Goal: Task Accomplishment & Management: Manage account settings

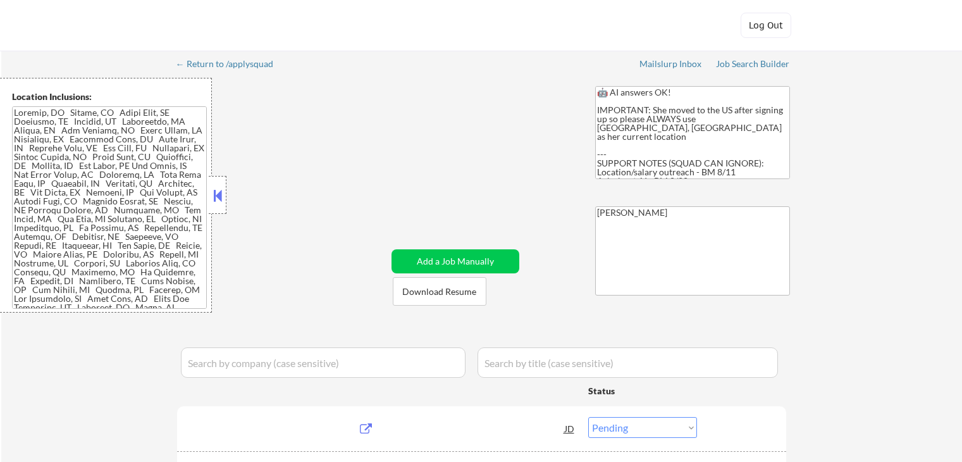
select select ""pending""
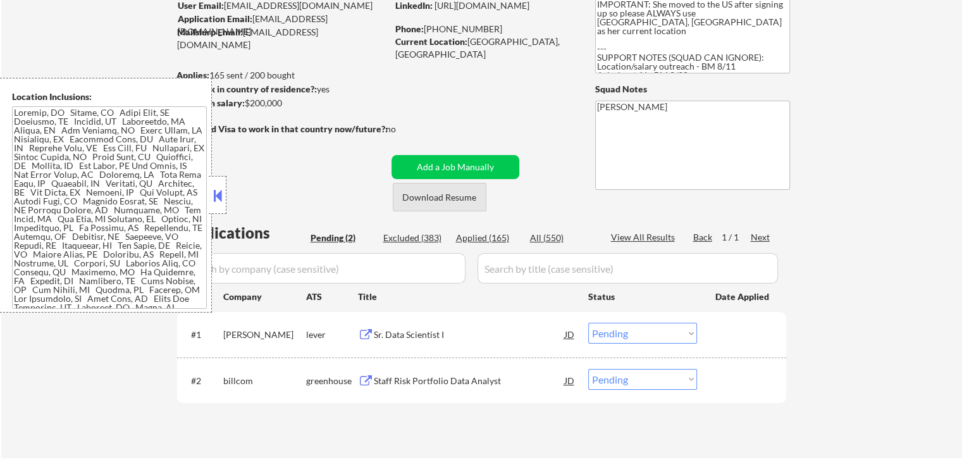
scroll to position [126, 0]
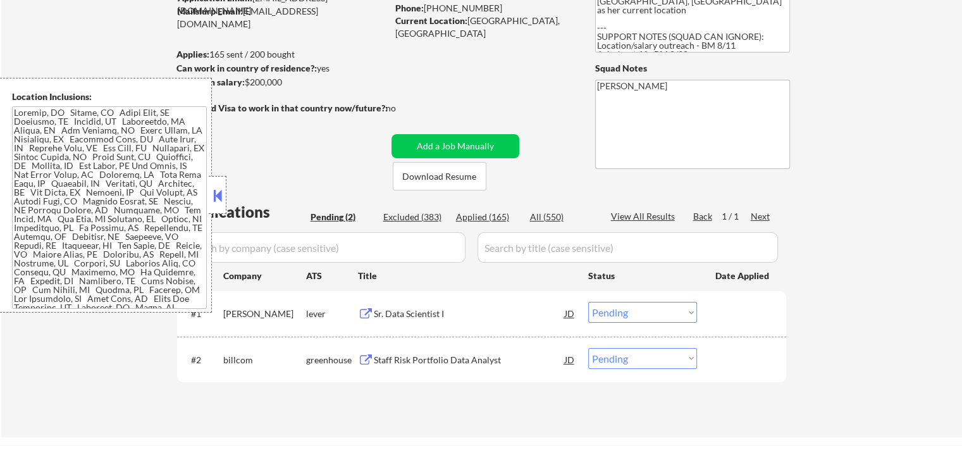
click at [221, 196] on button at bounding box center [218, 195] width 14 height 19
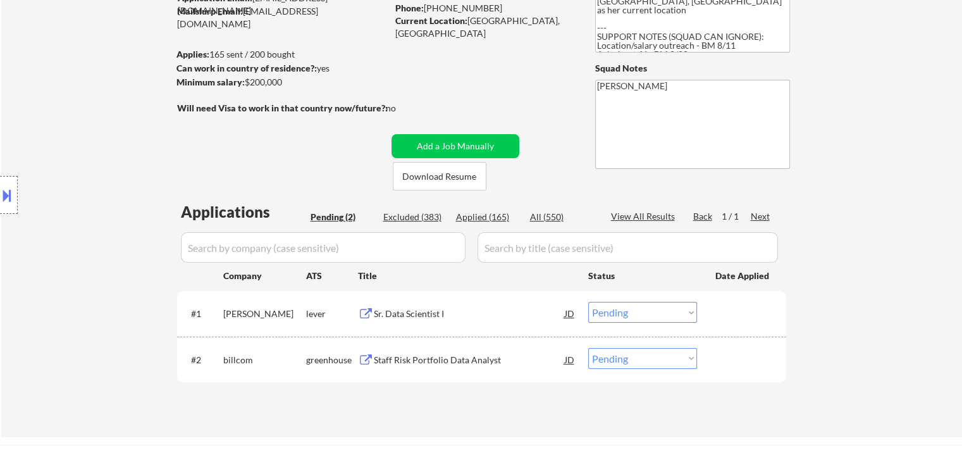
click at [879, 190] on div "← Return to /applysquad Mailslurp Inbox Job Search Builder [GEOGRAPHIC_DATA][PE…" at bounding box center [481, 180] width 961 height 513
click at [896, 199] on div "← Return to /applysquad Mailslurp Inbox Job Search Builder [GEOGRAPHIC_DATA][PE…" at bounding box center [481, 180] width 961 height 513
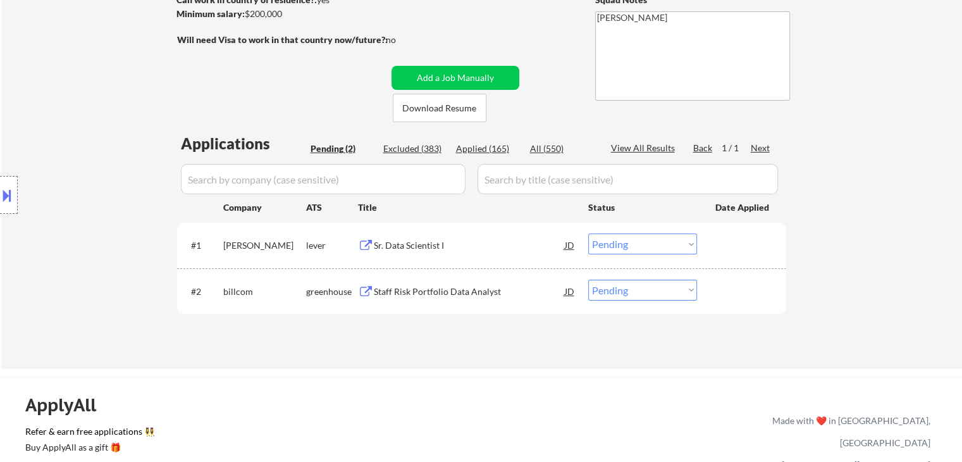
scroll to position [253, 0]
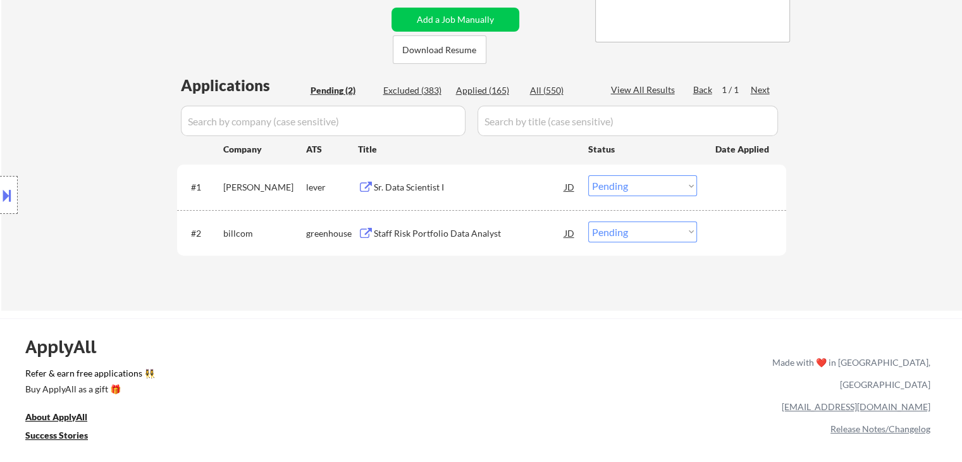
click at [405, 183] on div "Sr. Data Scientist I" at bounding box center [469, 187] width 191 height 13
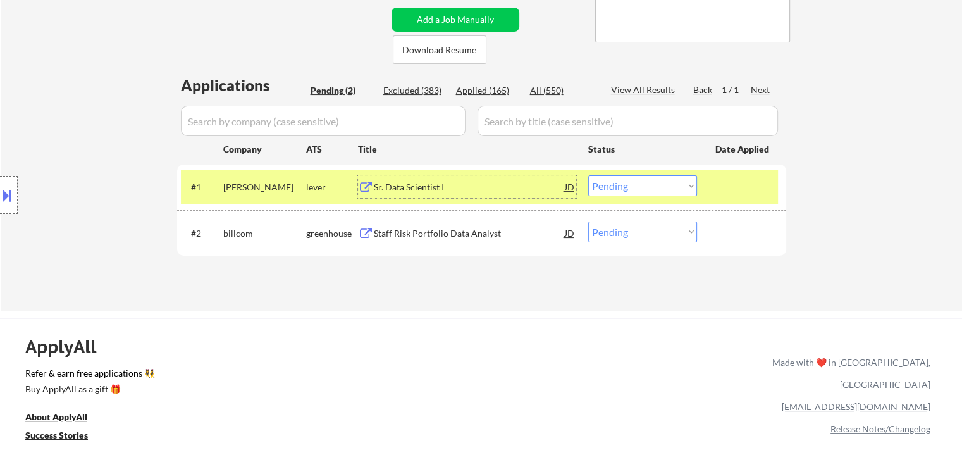
click at [457, 227] on div "Staff Risk Portfolio Data Analyst" at bounding box center [469, 233] width 191 height 13
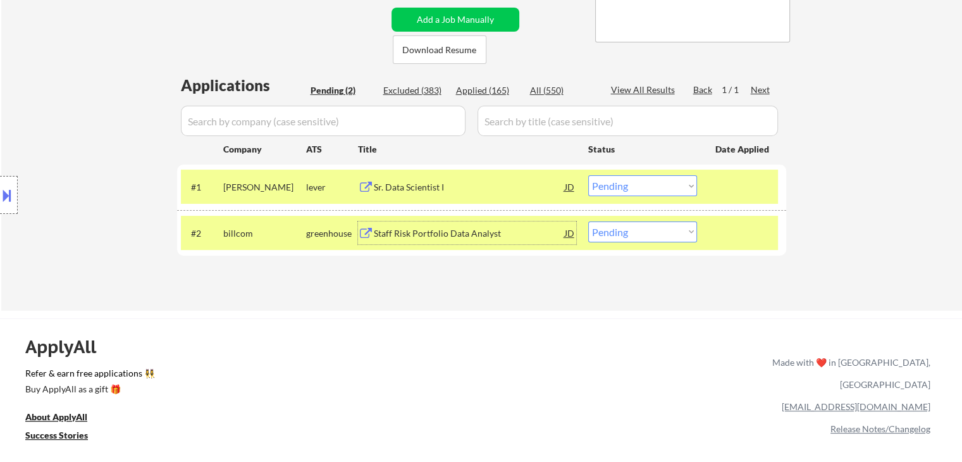
drag, startPoint x: 476, startPoint y: 92, endPoint x: 460, endPoint y: 99, distance: 17.3
click at [476, 92] on div "Applied (165)" at bounding box center [487, 90] width 63 height 13
select select ""applied""
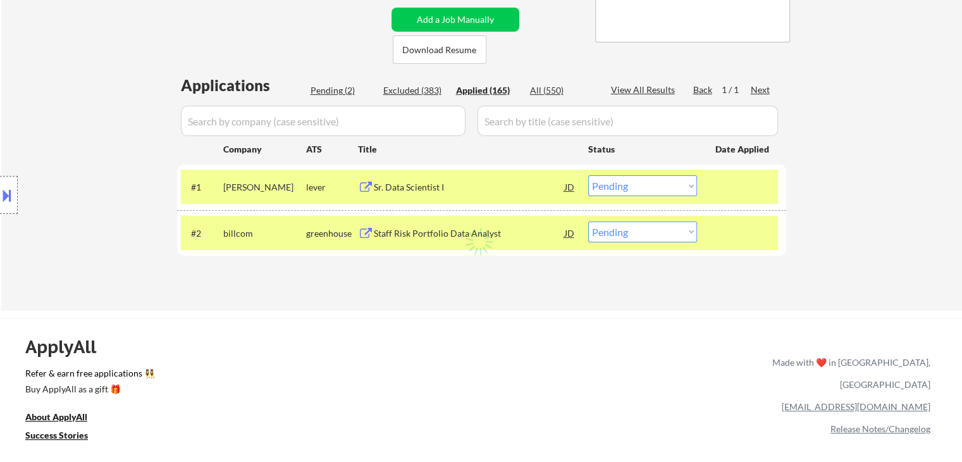
select select ""applied""
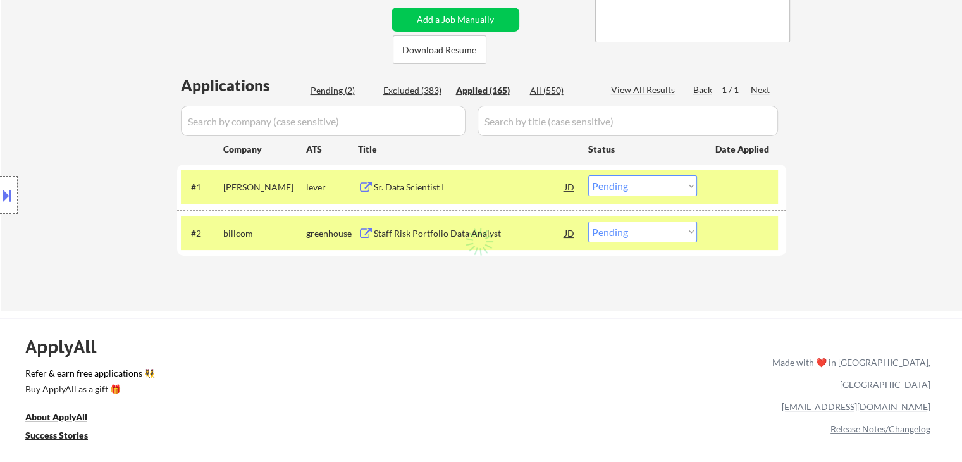
select select ""applied""
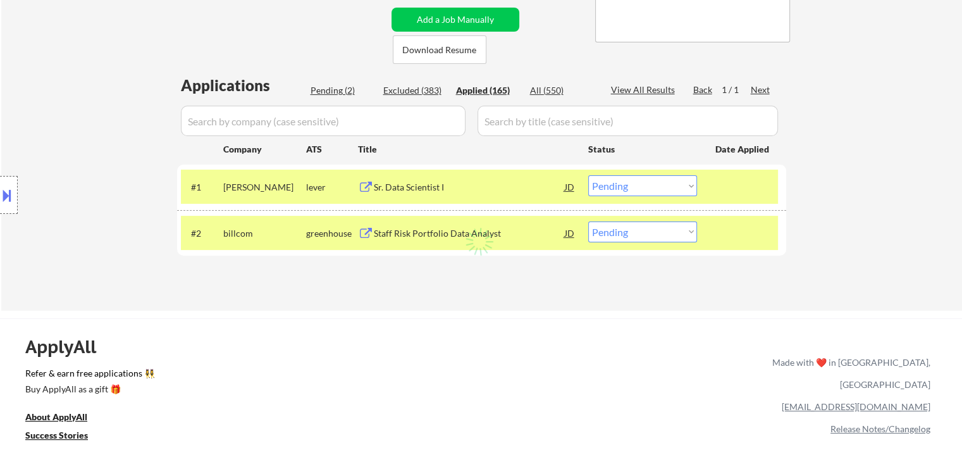
select select ""applied""
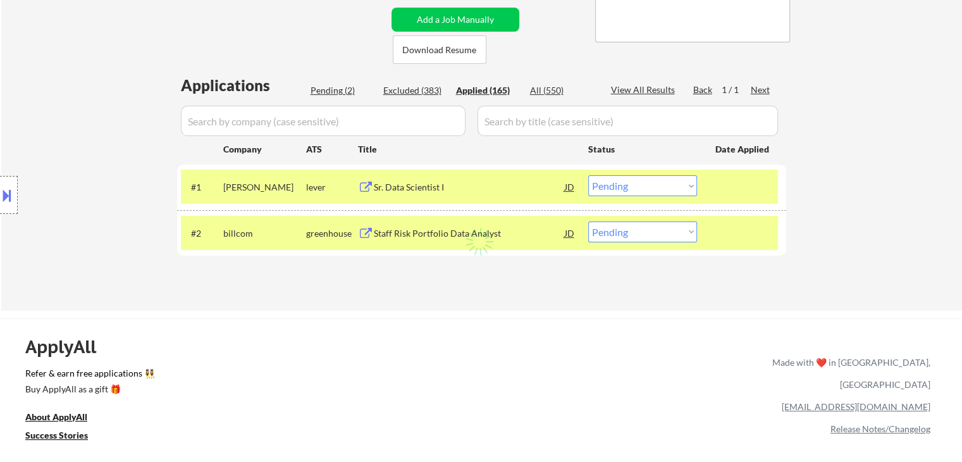
select select ""applied""
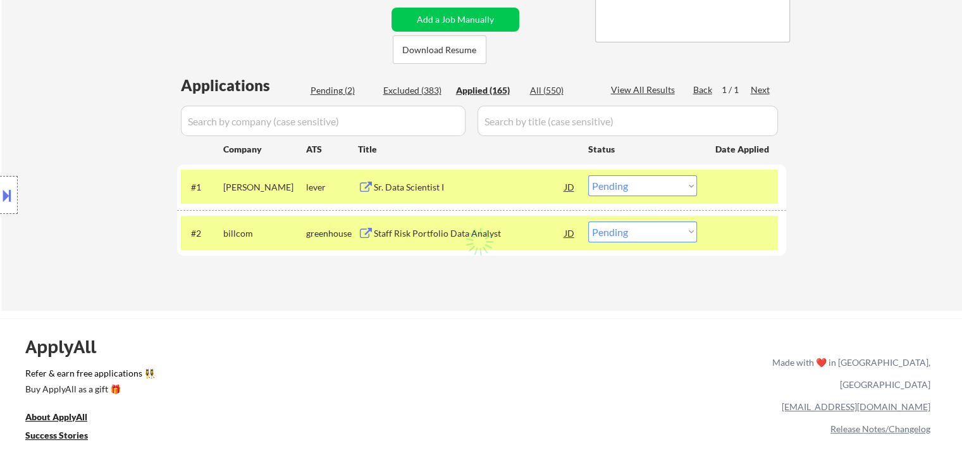
select select ""applied""
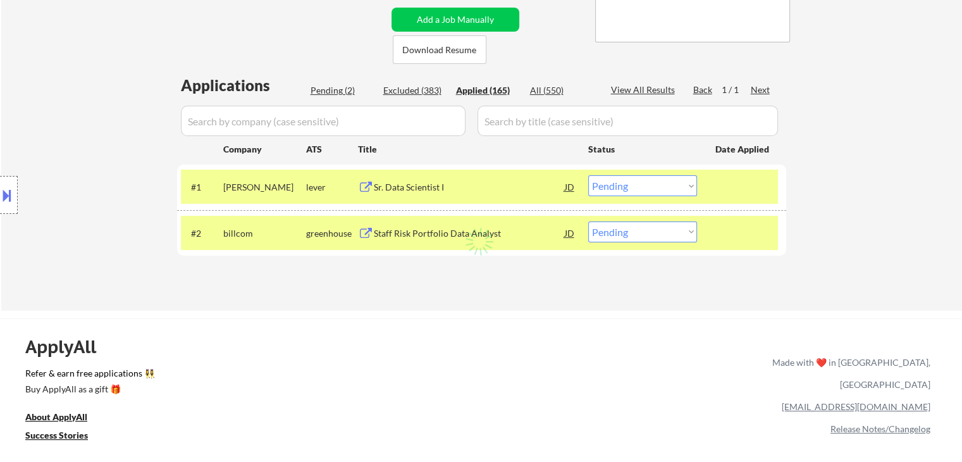
select select ""applied""
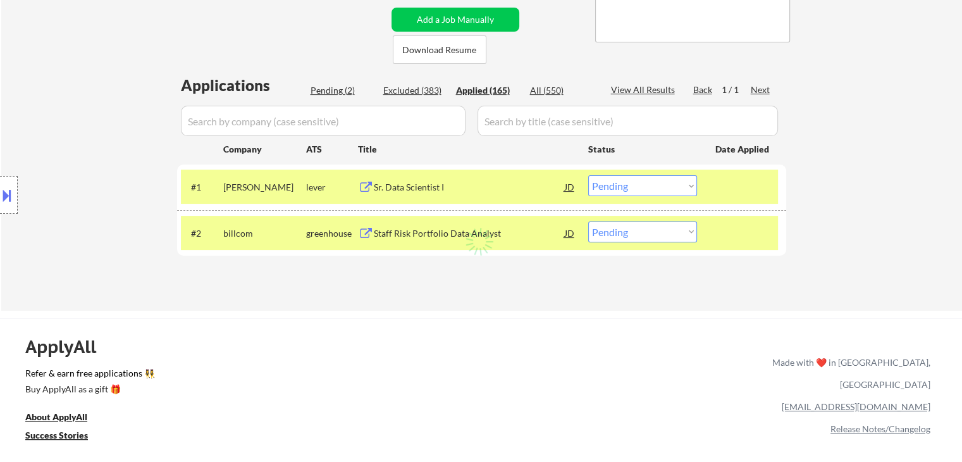
select select ""applied""
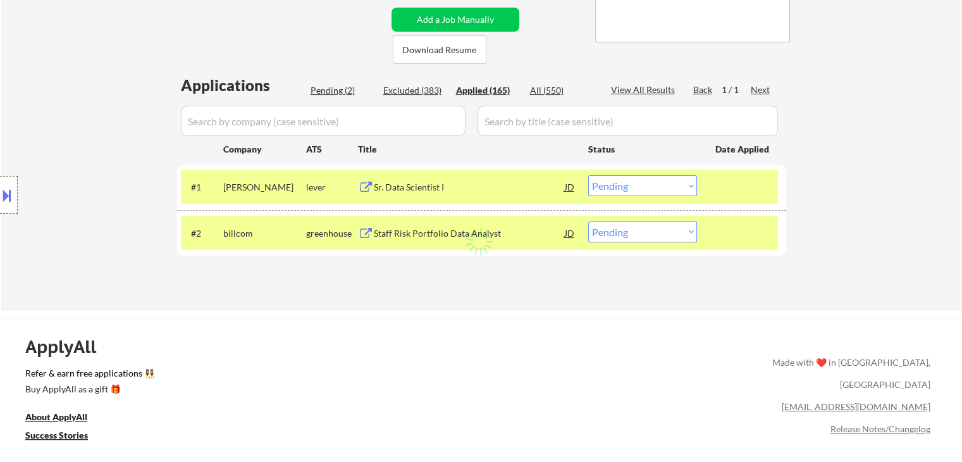
select select ""applied""
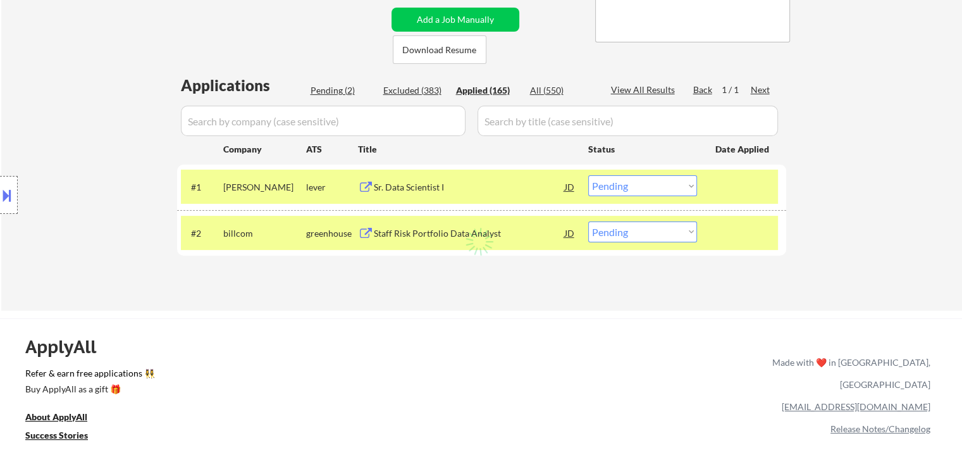
select select ""applied""
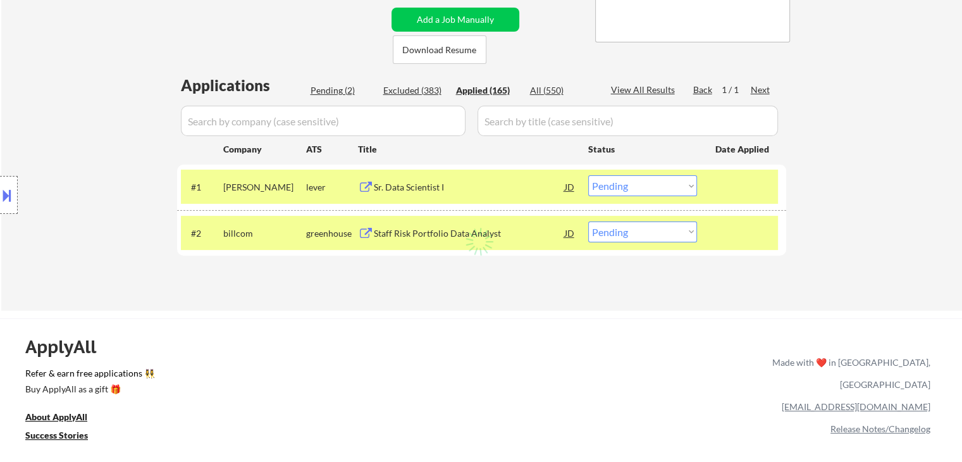
select select ""applied""
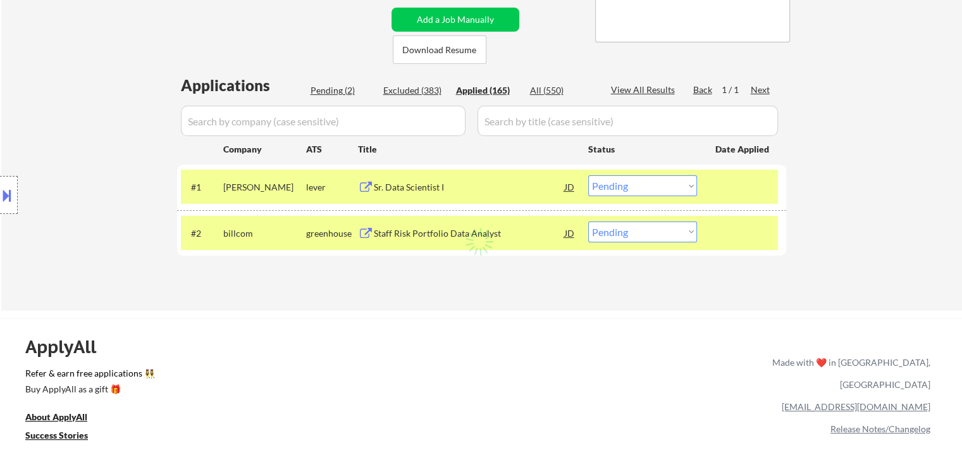
select select ""applied""
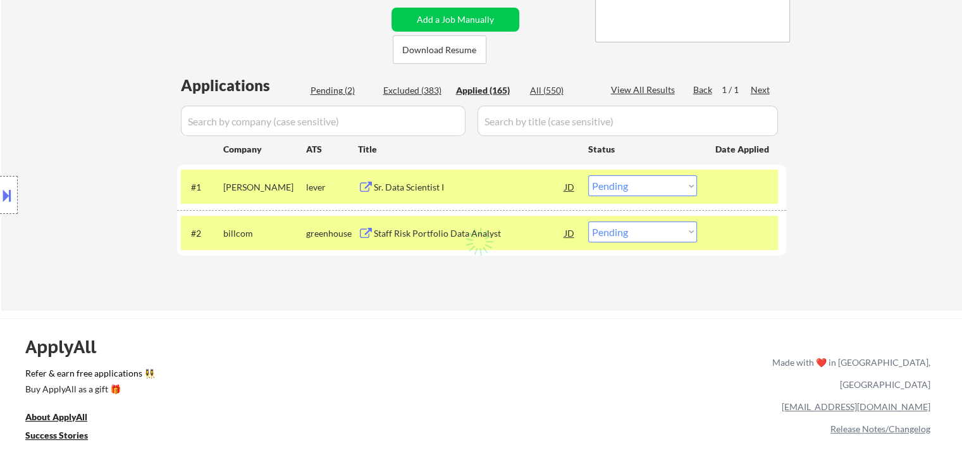
select select ""applied""
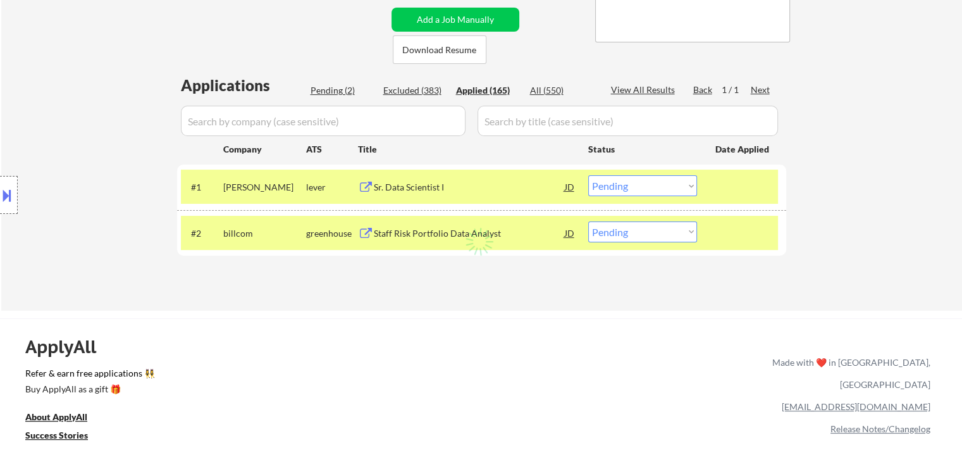
select select ""applied""
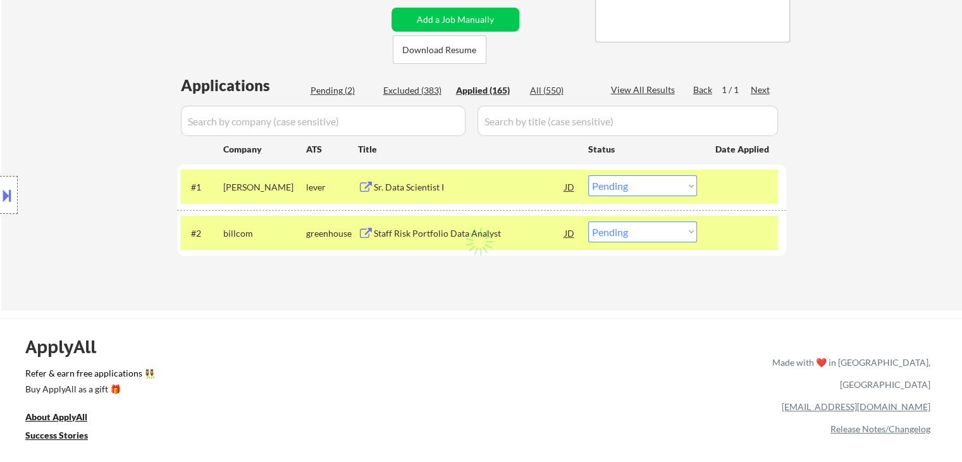
select select ""applied""
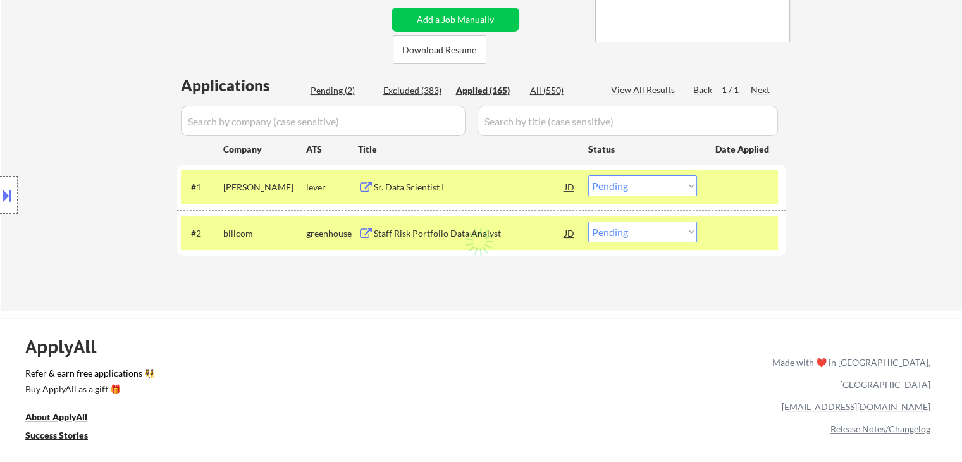
select select ""applied""
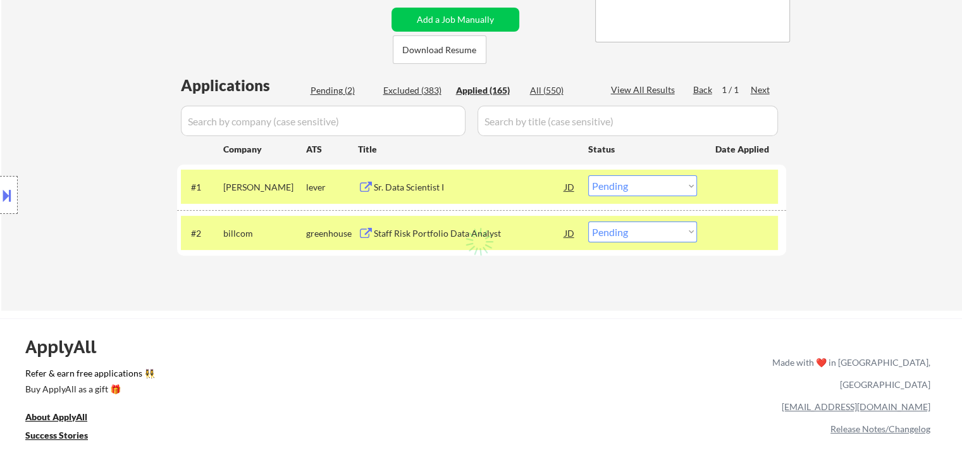
select select ""applied""
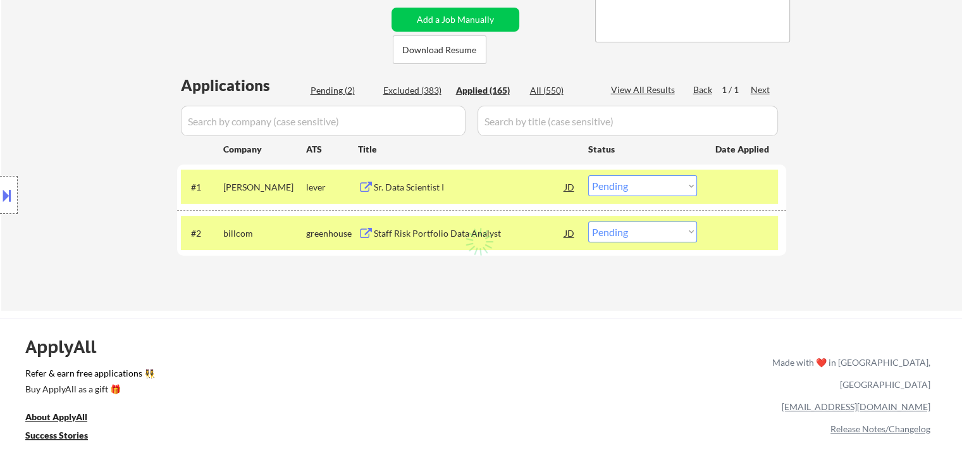
select select ""applied""
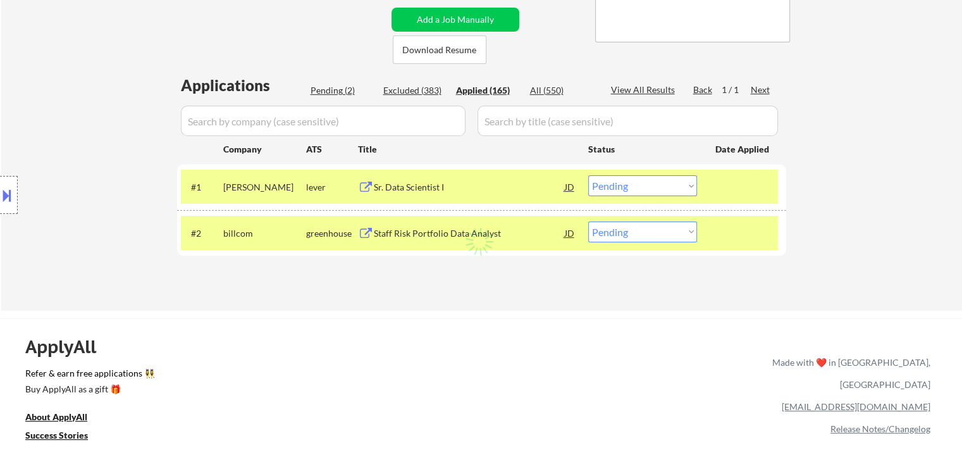
select select ""applied""
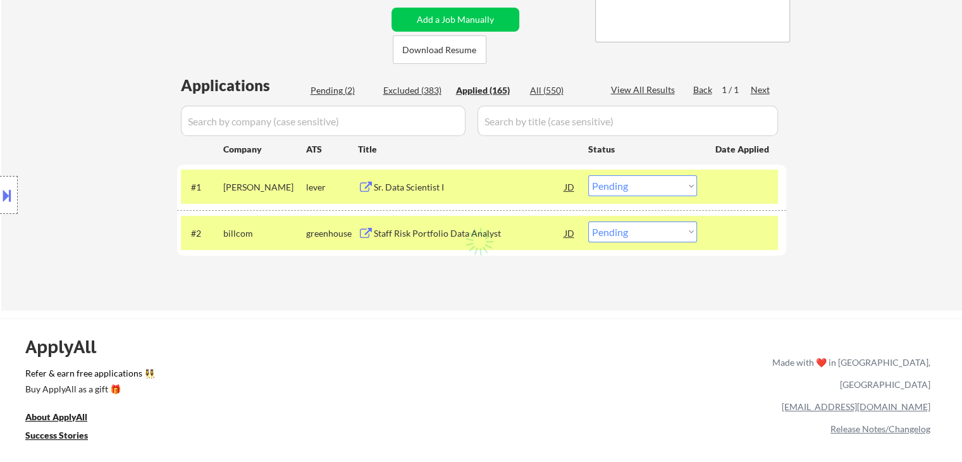
select select ""applied""
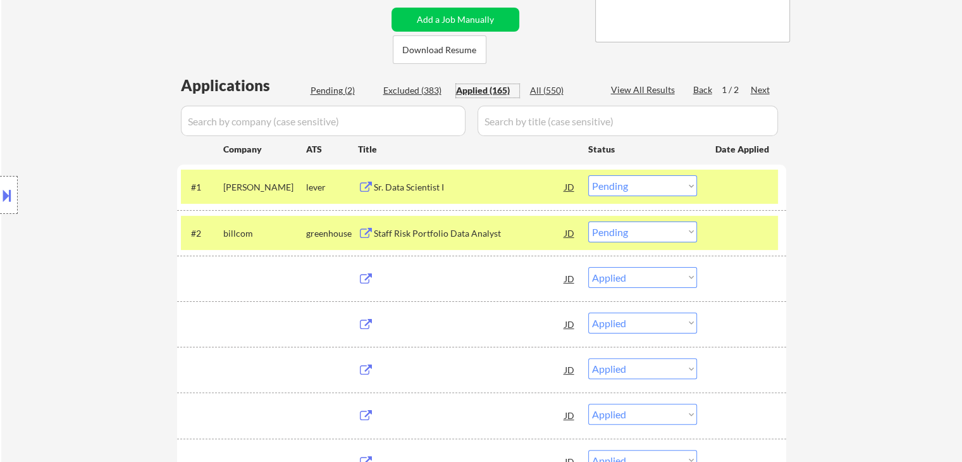
select select ""applied""
click at [481, 87] on div "Applied (165)" at bounding box center [487, 90] width 63 height 13
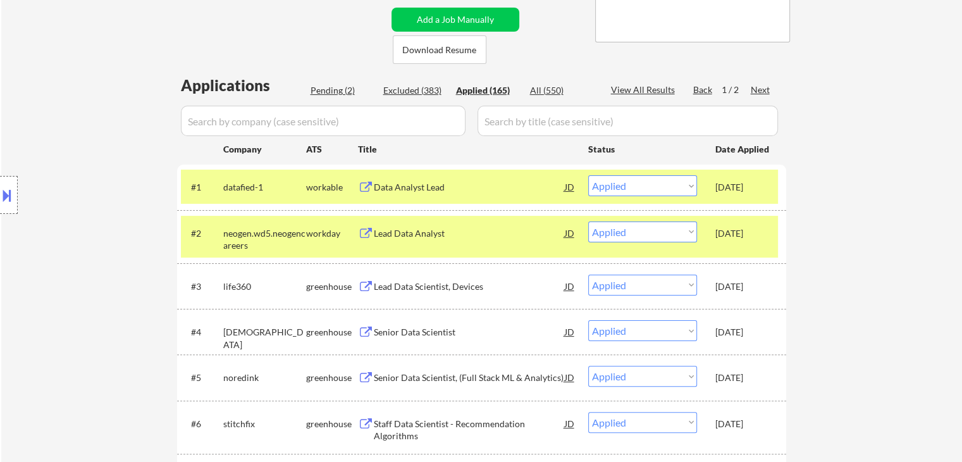
click at [127, 118] on div "Location Inclusions:" at bounding box center [113, 195] width 226 height 235
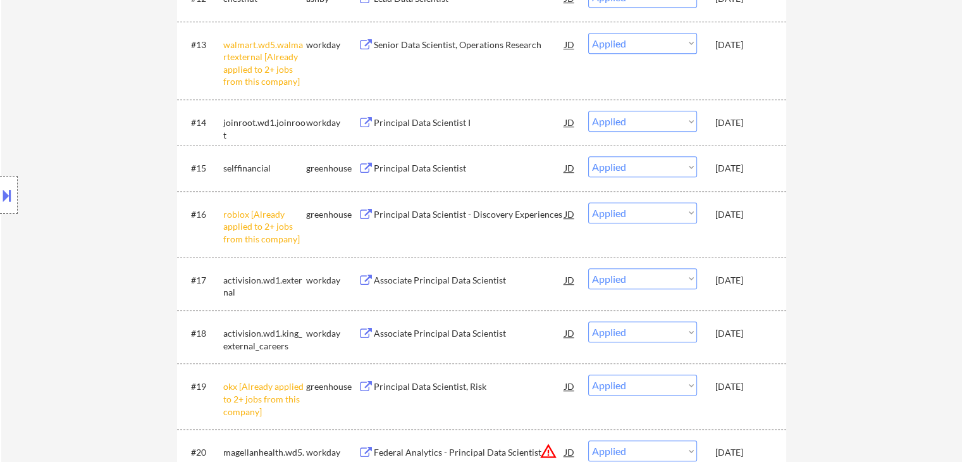
scroll to position [1012, 0]
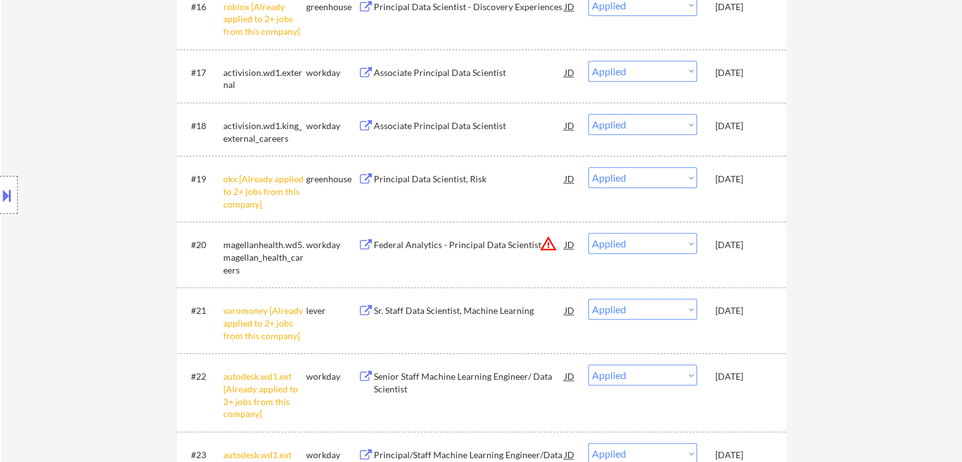
scroll to position [1138, 0]
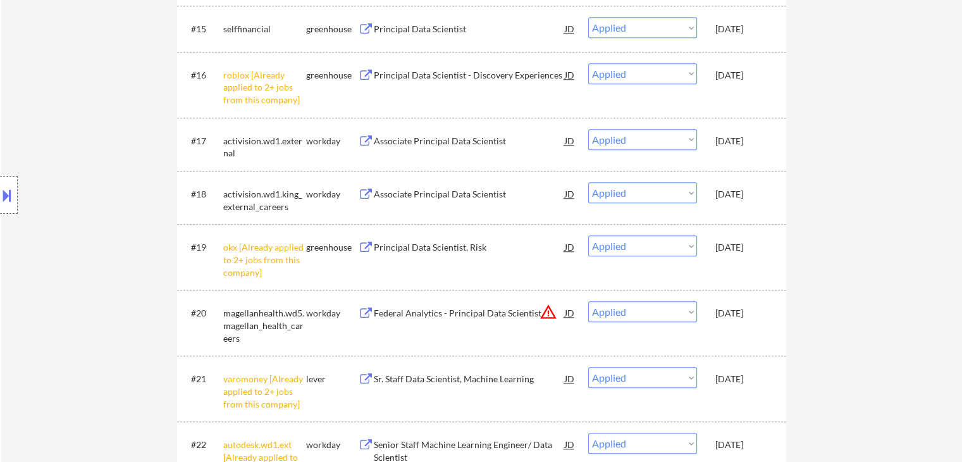
click at [0, 186] on button at bounding box center [7, 195] width 14 height 21
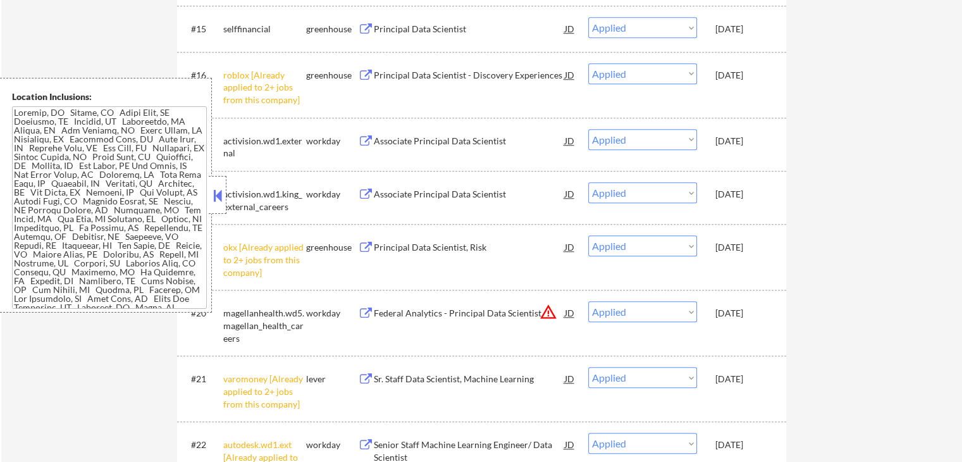
click at [42, 140] on textarea at bounding box center [109, 207] width 195 height 202
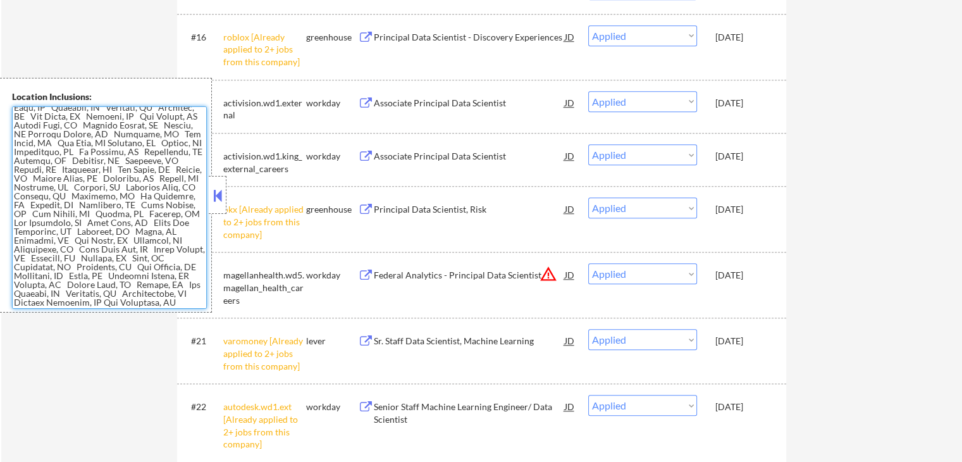
scroll to position [1328, 0]
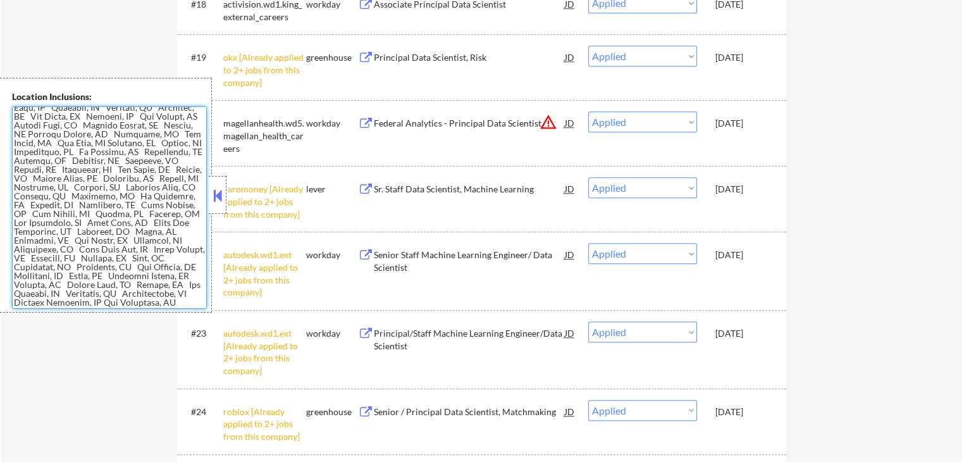
click at [85, 174] on textarea at bounding box center [109, 207] width 195 height 202
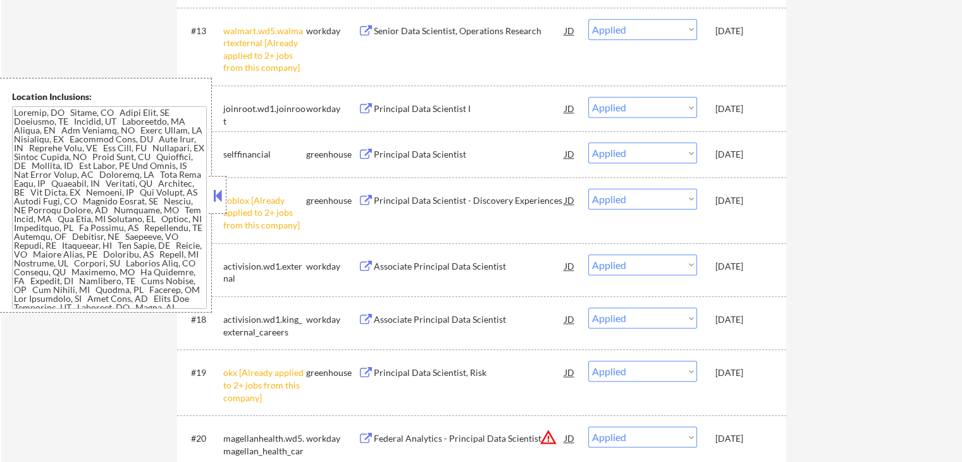
scroll to position [949, 0]
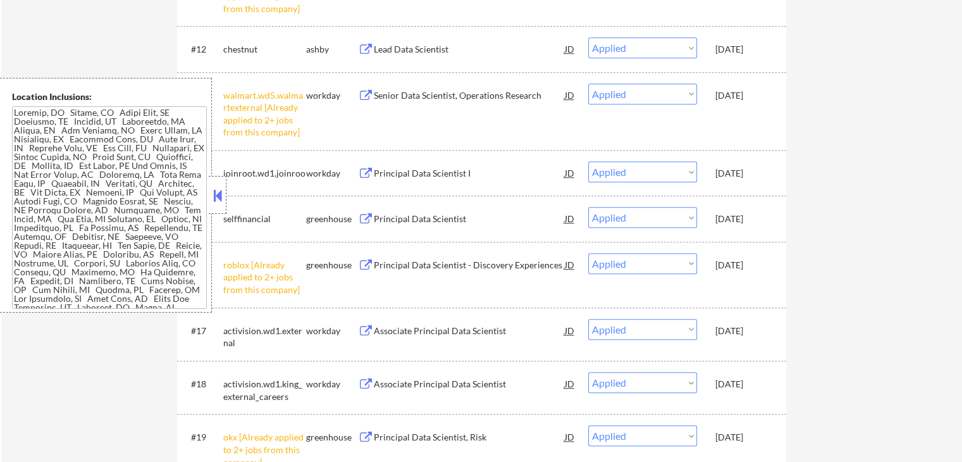
drag, startPoint x: 223, startPoint y: 193, endPoint x: 249, endPoint y: 251, distance: 63.7
click at [223, 192] on button at bounding box center [218, 195] width 14 height 19
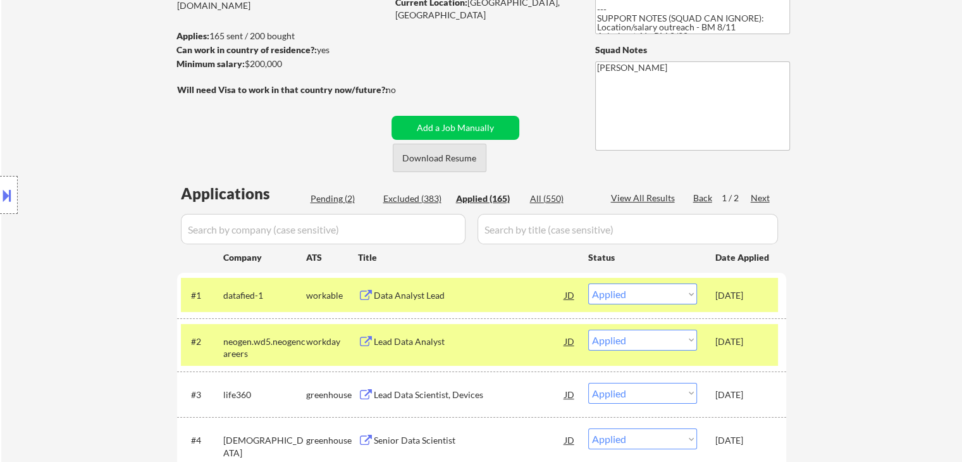
scroll to position [190, 0]
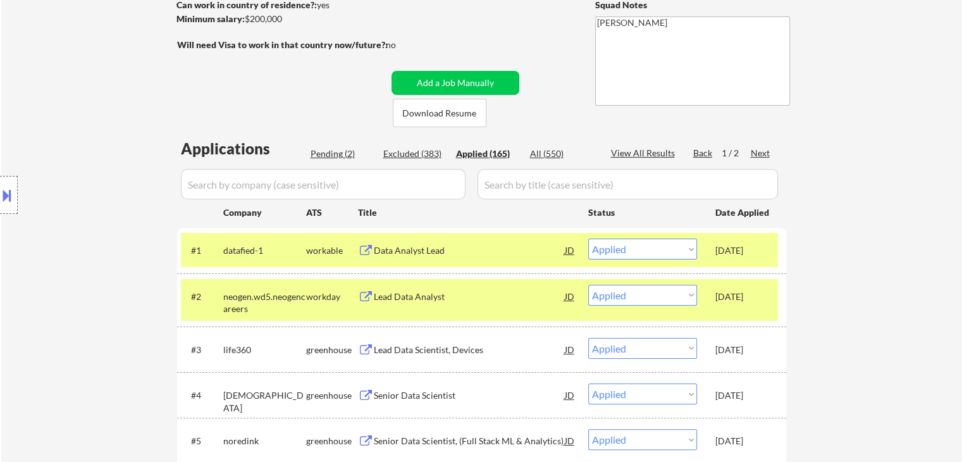
click at [331, 151] on div "Pending (2)" at bounding box center [342, 153] width 63 height 13
select select ""pending""
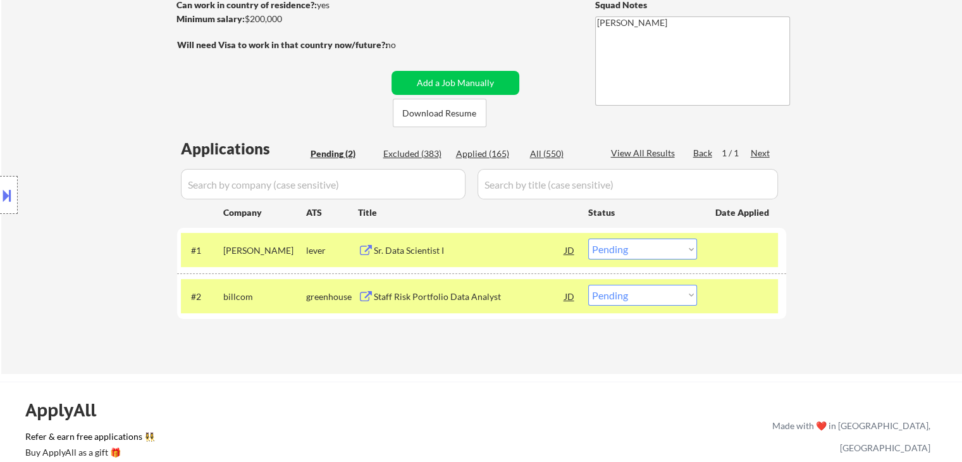
click at [632, 251] on select "Choose an option... Pending Applied Excluded (Questions) Excluded (Expired) Exc…" at bounding box center [642, 248] width 109 height 21
select select ""excluded__salary_""
click at [588, 238] on select "Choose an option... Pending Applied Excluded (Questions) Excluded (Expired) Exc…" at bounding box center [642, 248] width 109 height 21
drag, startPoint x: 638, startPoint y: 289, endPoint x: 639, endPoint y: 300, distance: 10.8
click at [639, 289] on select "Choose an option... Pending Applied Excluded (Questions) Excluded (Expired) Exc…" at bounding box center [642, 295] width 109 height 21
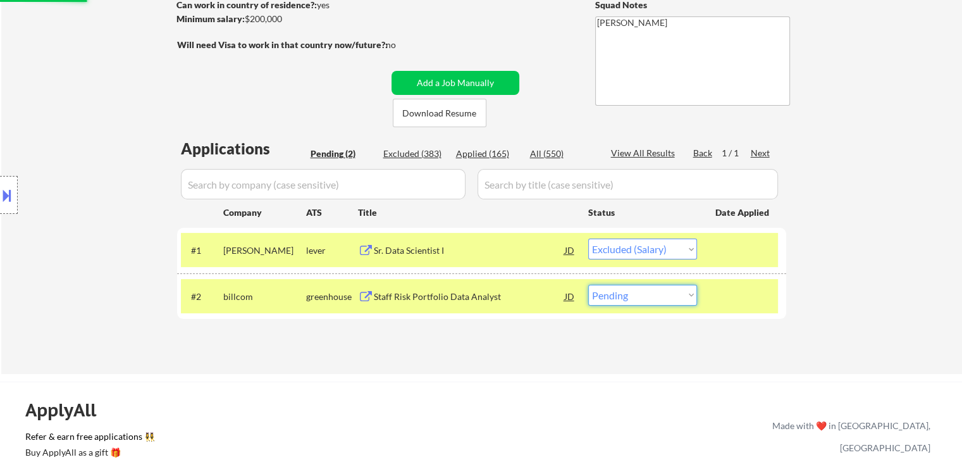
select select ""excluded__salary_""
click at [588, 285] on select "Choose an option... Pending Applied Excluded (Questions) Excluded (Expired) Exc…" at bounding box center [642, 295] width 109 height 21
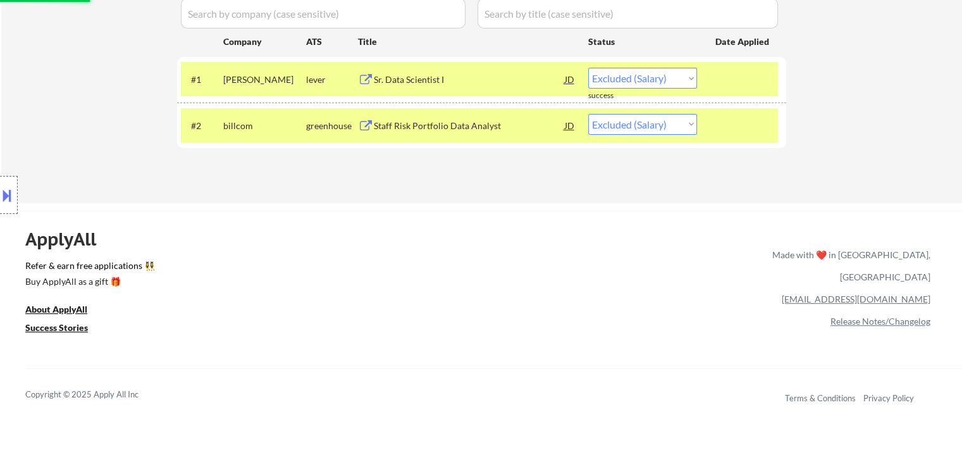
scroll to position [379, 0]
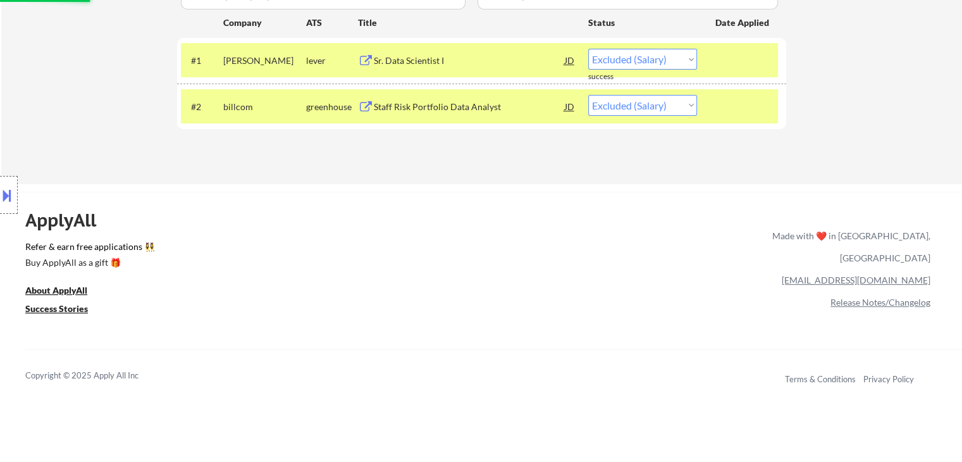
click at [104, 125] on div "Location Inclusions:" at bounding box center [113, 195] width 226 height 235
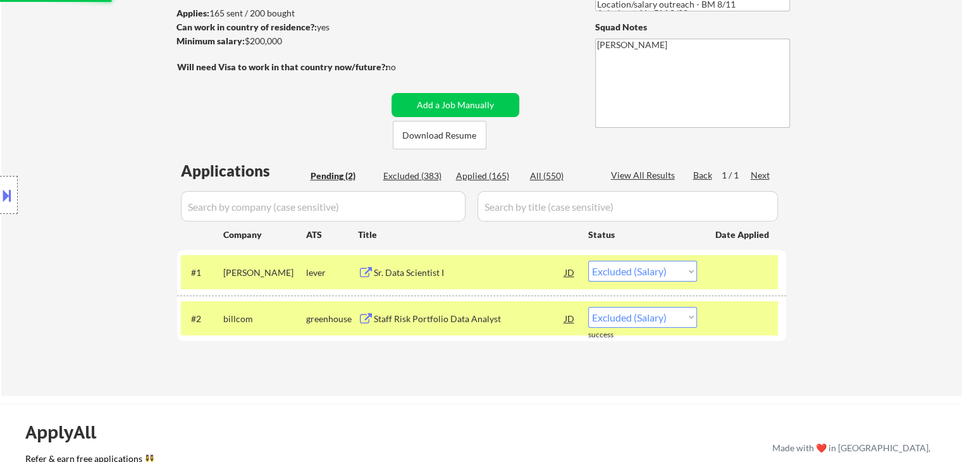
scroll to position [126, 0]
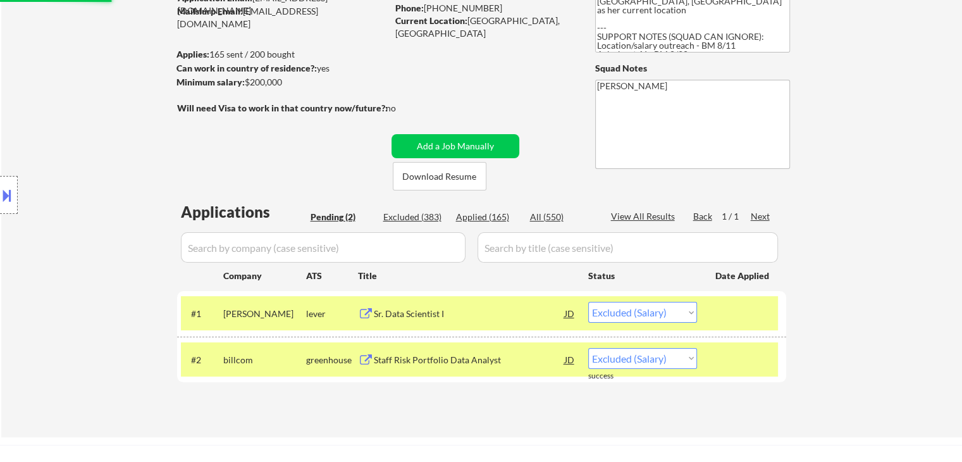
click at [104, 125] on div "Location Inclusions:" at bounding box center [113, 195] width 226 height 235
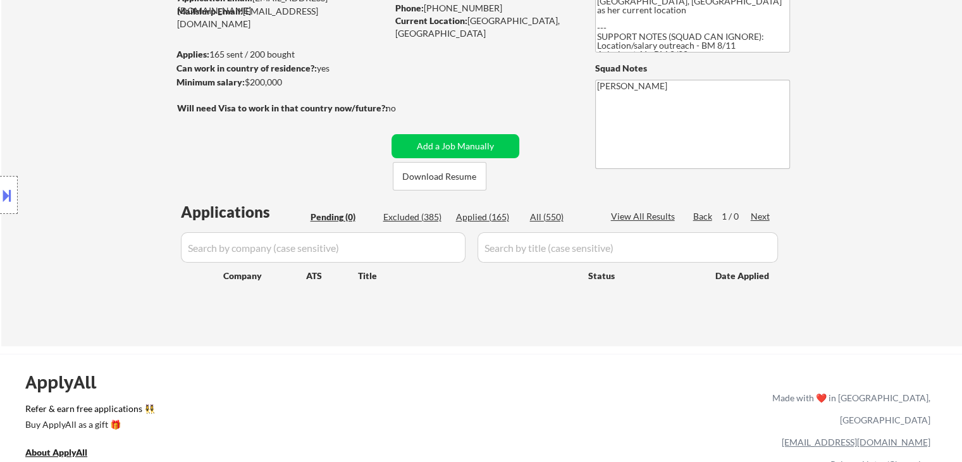
click at [88, 135] on div "Location Inclusions:" at bounding box center [113, 195] width 226 height 235
click at [91, 135] on div "Location Inclusions:" at bounding box center [113, 195] width 226 height 235
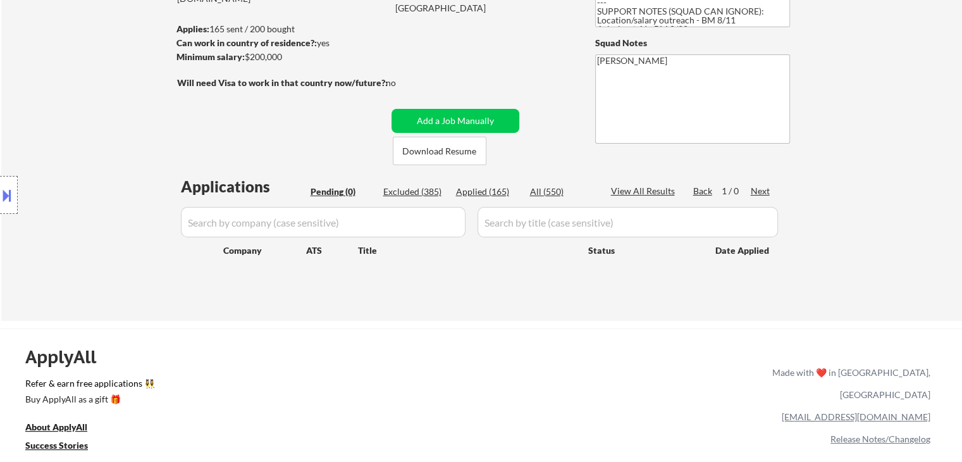
scroll to position [190, 0]
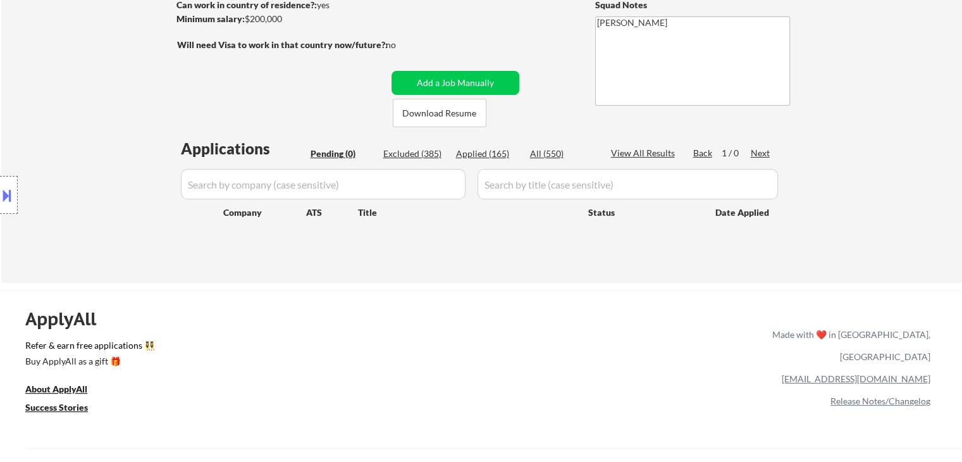
click at [67, 149] on div "Location Inclusions:" at bounding box center [113, 195] width 226 height 235
click at [66, 142] on div "Location Inclusions:" at bounding box center [113, 195] width 226 height 235
click at [66, 137] on div "Location Inclusions:" at bounding box center [113, 195] width 226 height 235
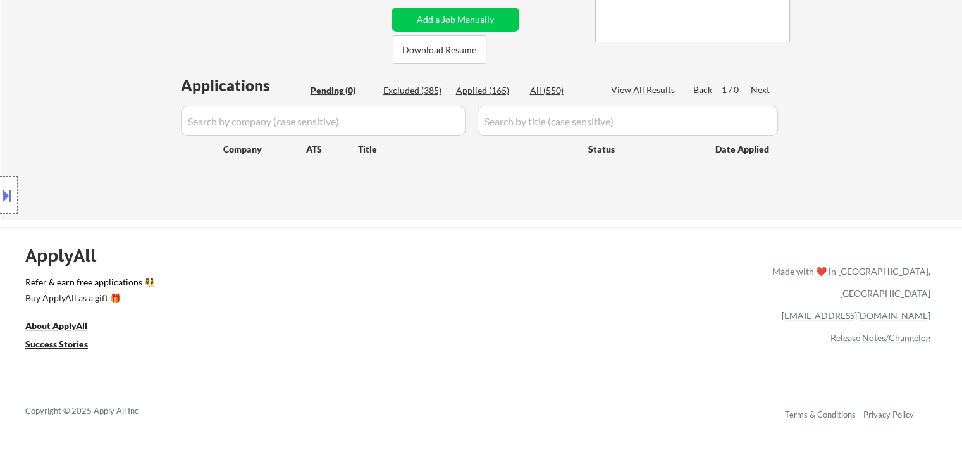
click at [63, 142] on div "Location Inclusions:" at bounding box center [113, 195] width 226 height 235
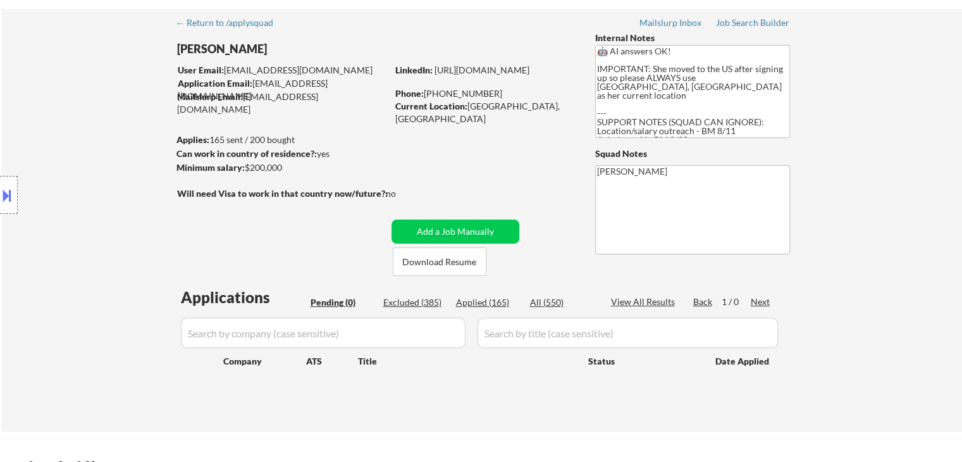
scroll to position [63, 0]
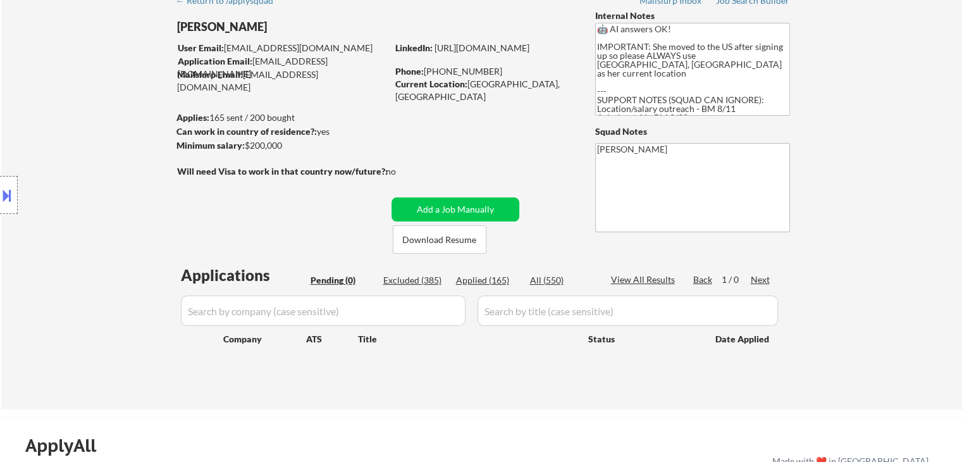
click at [58, 124] on div "Location Inclusions:" at bounding box center [113, 195] width 226 height 235
click at [74, 102] on div "Location Inclusions:" at bounding box center [113, 195] width 226 height 235
click at [78, 95] on div "Location Inclusions:" at bounding box center [113, 195] width 226 height 235
click at [58, 125] on div "Location Inclusions:" at bounding box center [113, 195] width 226 height 235
click at [61, 118] on div "Location Inclusions:" at bounding box center [113, 195] width 226 height 235
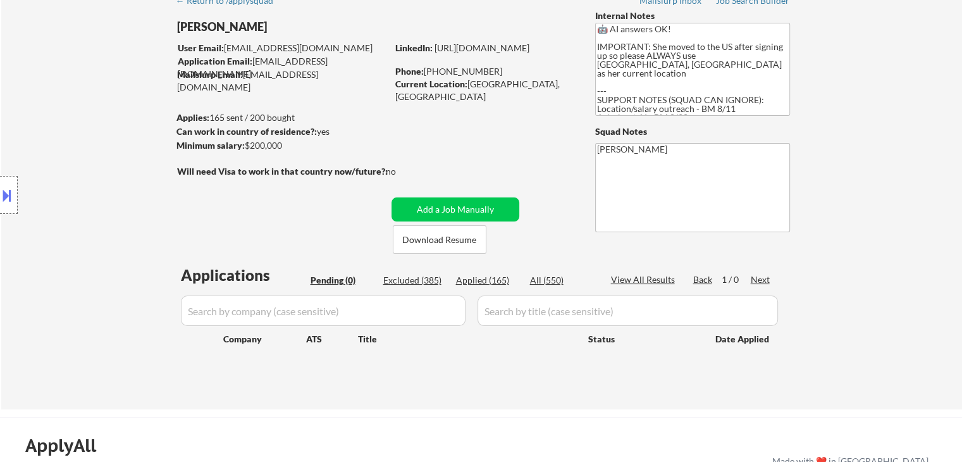
drag, startPoint x: 65, startPoint y: 117, endPoint x: 66, endPoint y: 141, distance: 24.1
click at [65, 117] on div "Location Inclusions:" at bounding box center [113, 195] width 226 height 235
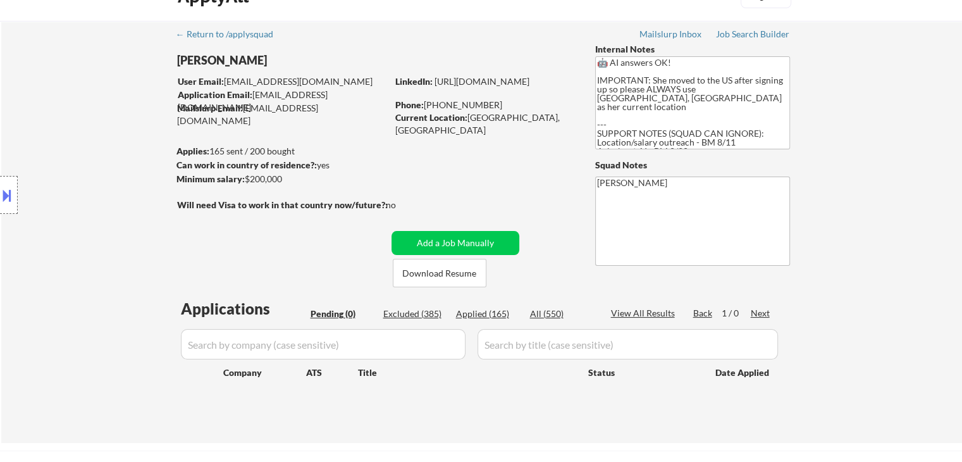
scroll to position [0, 0]
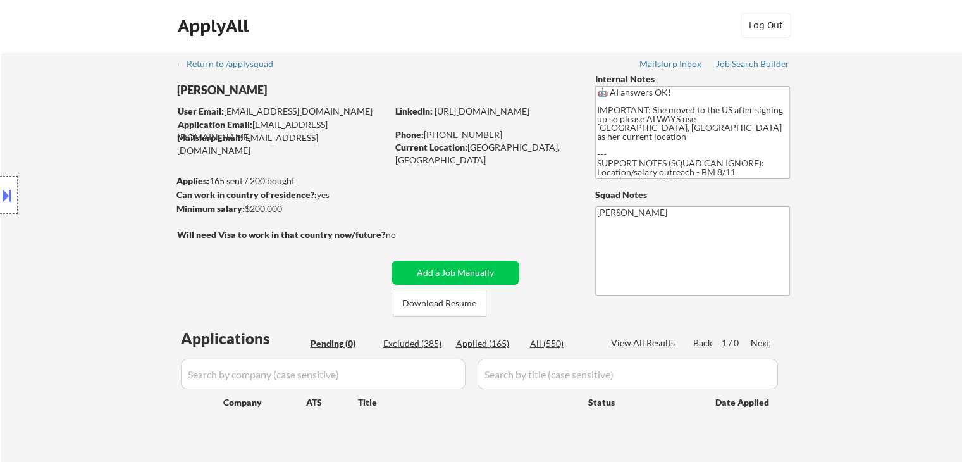
drag, startPoint x: 66, startPoint y: 131, endPoint x: 75, endPoint y: 127, distance: 9.6
click at [66, 129] on div "Location Inclusions:" at bounding box center [113, 195] width 226 height 235
click at [121, 110] on div "Location Inclusions:" at bounding box center [113, 195] width 226 height 235
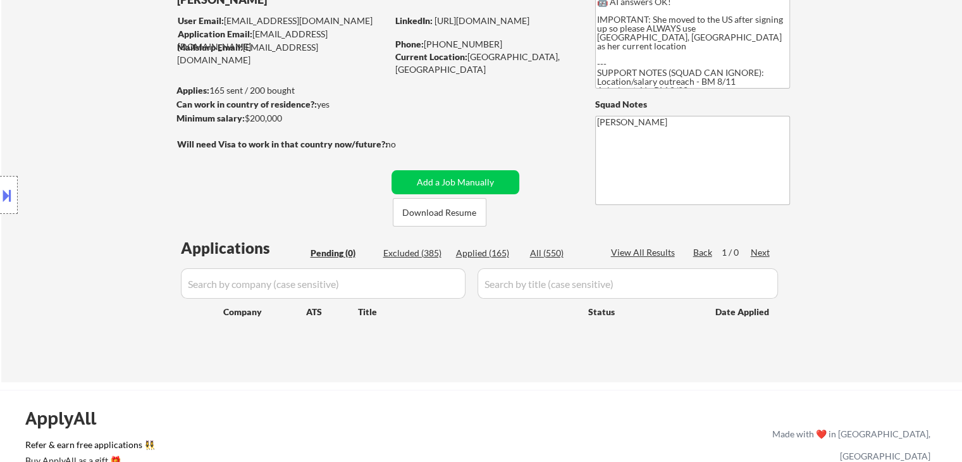
scroll to position [126, 0]
